Goal: Task Accomplishment & Management: Complete application form

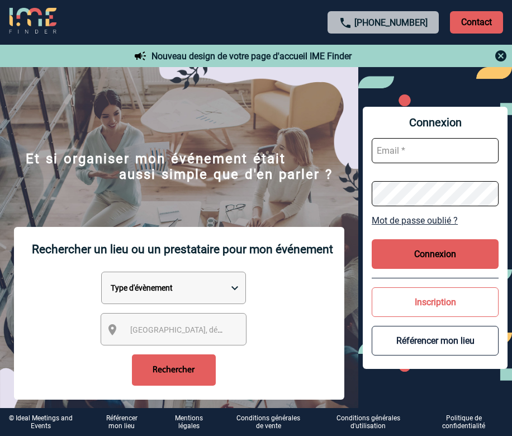
click at [213, 316] on div "[GEOGRAPHIC_DATA], département, région..." at bounding box center [174, 329] width 146 height 32
click at [208, 326] on span "[GEOGRAPHIC_DATA], département, région..." at bounding box center [208, 330] width 156 height 9
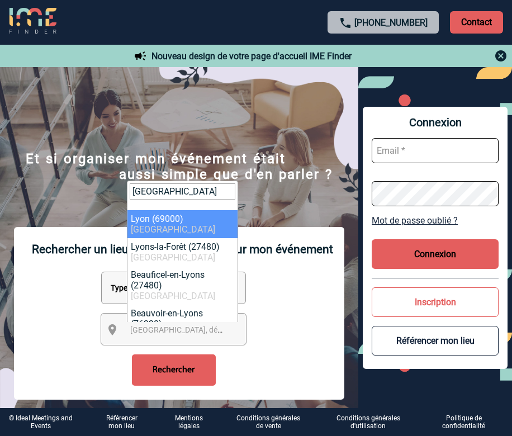
type input "lyon"
select select "36544"
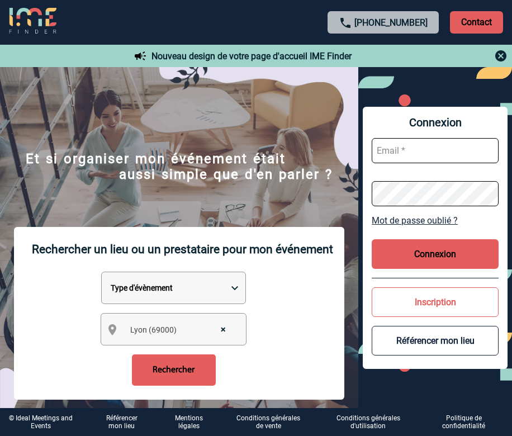
click at [178, 379] on input "Rechercher" at bounding box center [174, 370] width 84 height 31
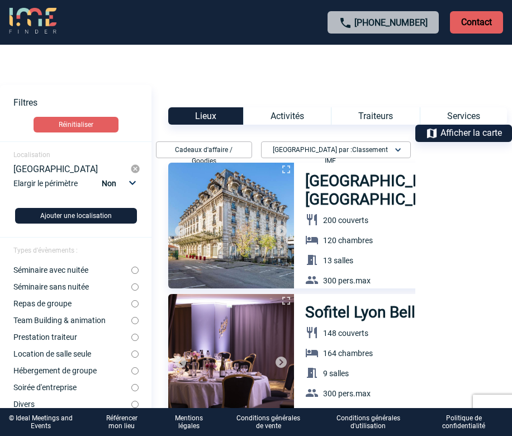
click at [485, 18] on p "Contact" at bounding box center [476, 22] width 53 height 22
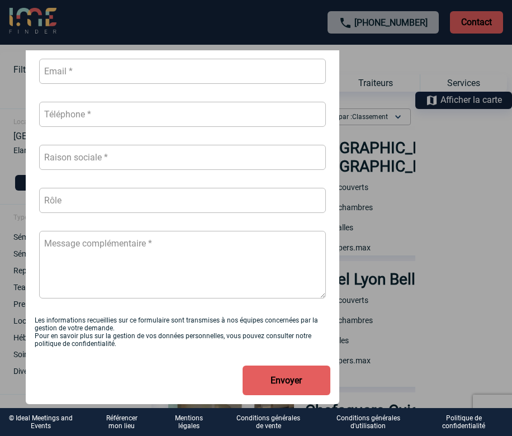
scroll to position [32, 0]
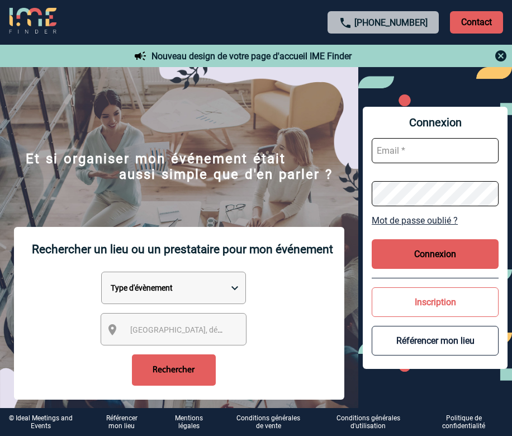
click at [501, 55] on img at bounding box center [501, 55] width 13 height 13
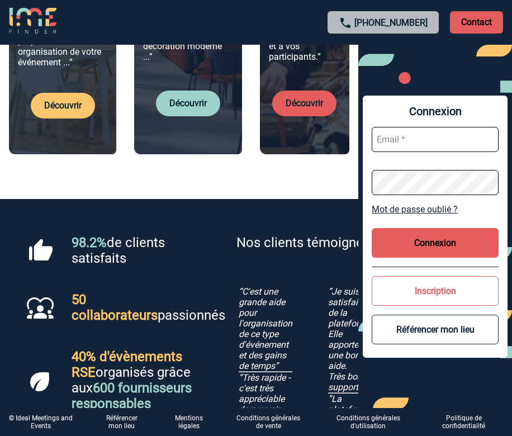
scroll to position [727, 0]
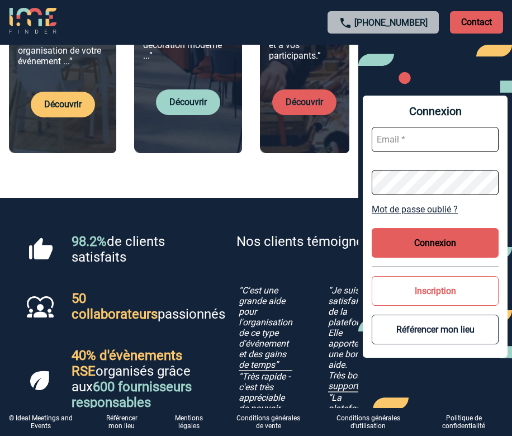
click at [128, 421] on link "Référencer mon lieu" at bounding box center [122, 423] width 44 height 16
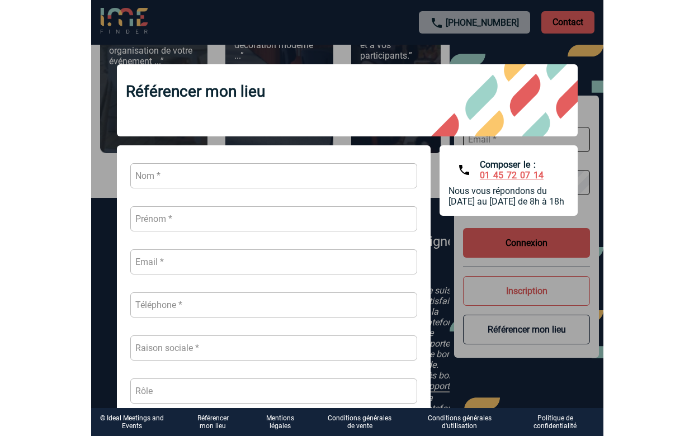
scroll to position [726, 0]
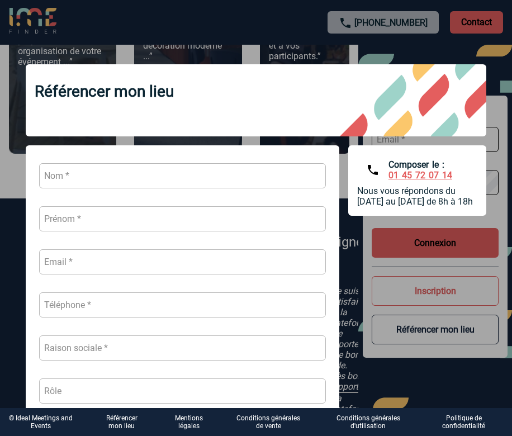
click at [492, 0] on div at bounding box center [256, 218] width 512 height 436
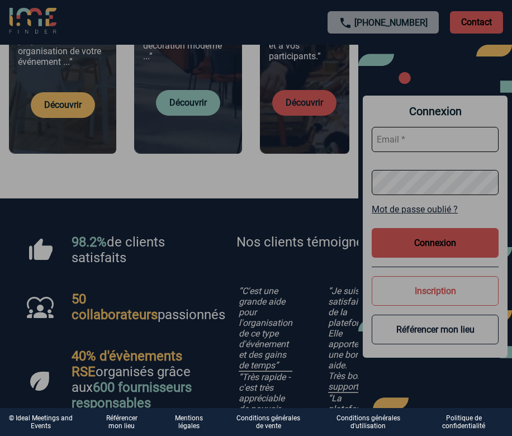
click at [491, 0] on div at bounding box center [256, 218] width 512 height 436
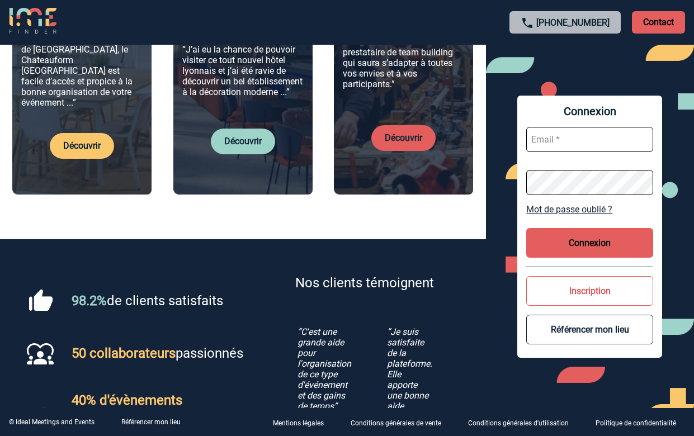
scroll to position [575, 0]
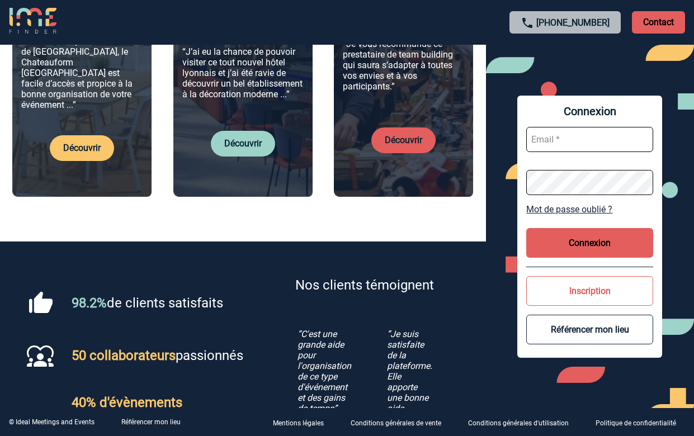
click at [141, 424] on link "Référencer mon lieu" at bounding box center [150, 422] width 59 height 8
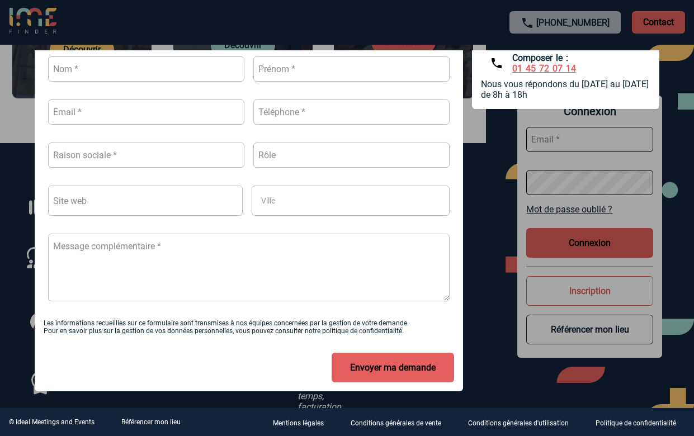
scroll to position [680, 0]
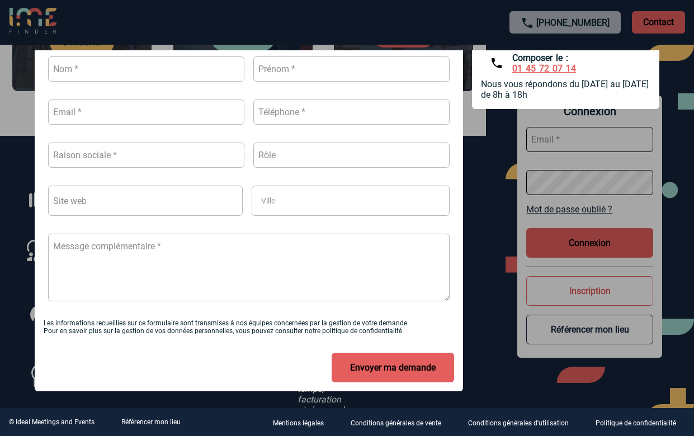
click at [504, 244] on div "Ville * Ville Les informations recueillies sur ce formulaire sont transmises à …" at bounding box center [347, 215] width 625 height 353
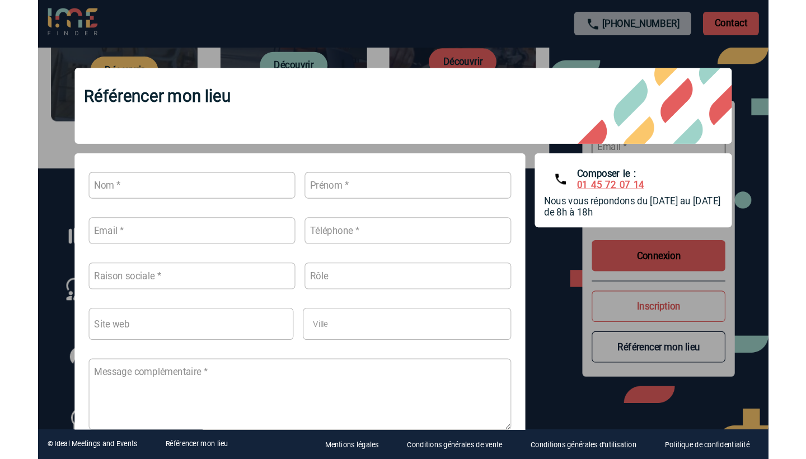
scroll to position [655, 0]
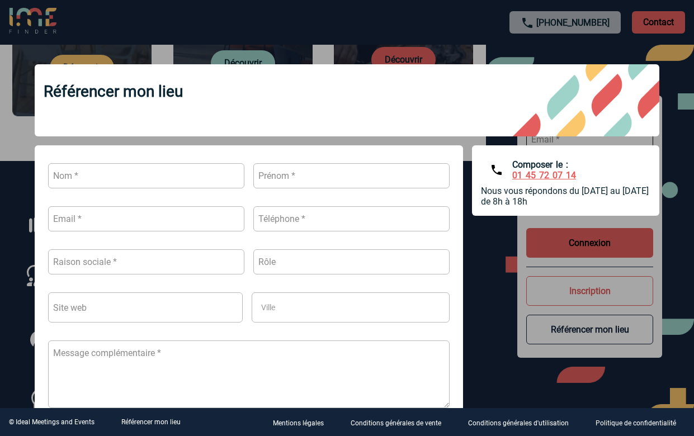
click at [432, 50] on div at bounding box center [347, 218] width 694 height 436
